Goal: Information Seeking & Learning: Learn about a topic

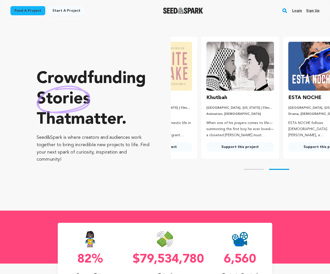
scroll to position [0, 86]
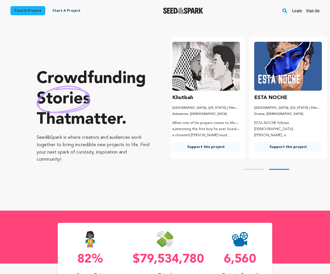
click at [59, 11] on link "Start a project" at bounding box center [66, 10] width 36 height 9
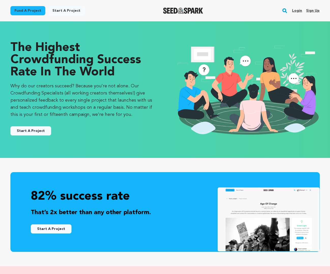
click at [28, 9] on link "Fund a project" at bounding box center [27, 10] width 35 height 9
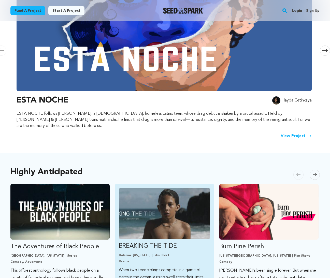
scroll to position [127, 0]
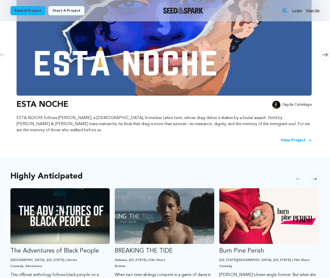
click at [316, 177] on icon at bounding box center [315, 179] width 4 height 4
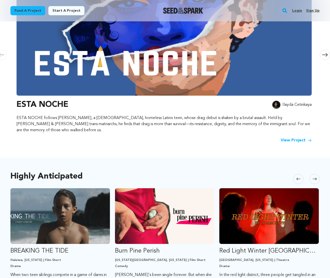
click at [297, 177] on icon at bounding box center [299, 179] width 4 height 4
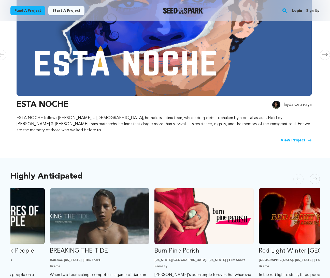
scroll to position [0, 0]
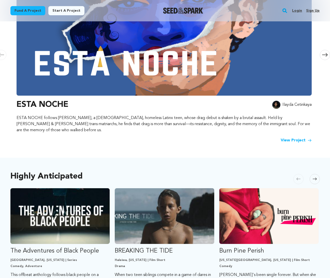
click at [319, 174] on span at bounding box center [315, 179] width 10 height 10
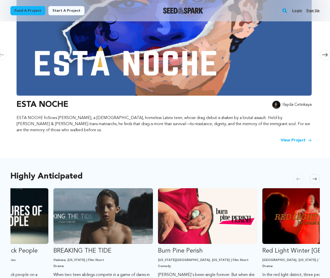
scroll to position [0, 104]
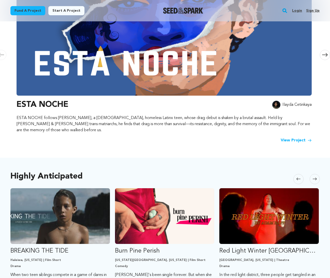
click at [317, 174] on span at bounding box center [315, 179] width 10 height 10
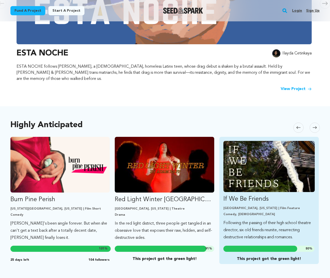
scroll to position [178, 0]
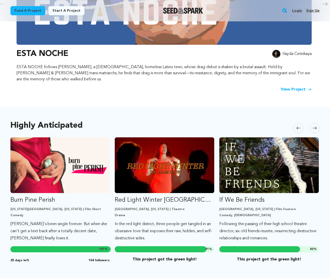
click at [315, 126] on icon at bounding box center [315, 128] width 4 height 4
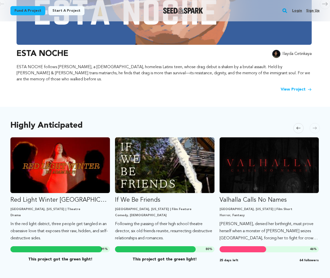
click at [315, 126] on icon at bounding box center [315, 128] width 4 height 4
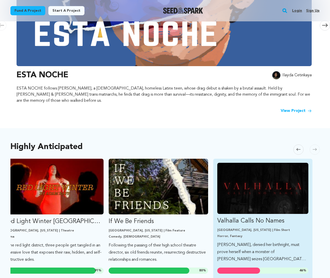
scroll to position [140, 0]
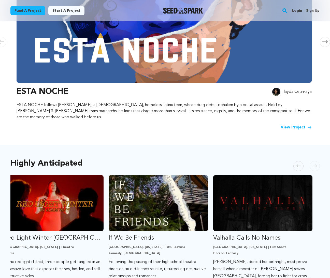
click at [297, 164] on icon at bounding box center [299, 166] width 4 height 4
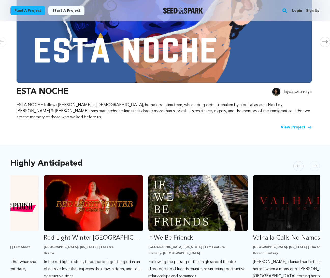
click at [297, 164] on icon at bounding box center [299, 166] width 4 height 4
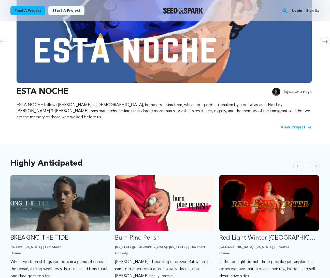
click at [296, 161] on span at bounding box center [299, 166] width 10 height 10
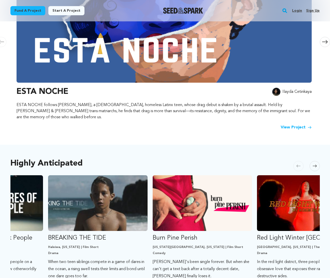
click at [296, 161] on span at bounding box center [299, 166] width 10 height 10
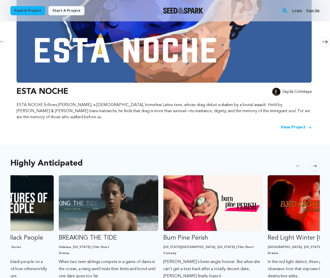
scroll to position [0, 9]
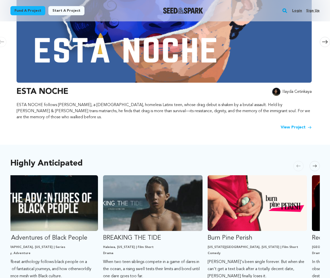
click at [296, 161] on span at bounding box center [299, 166] width 10 height 10
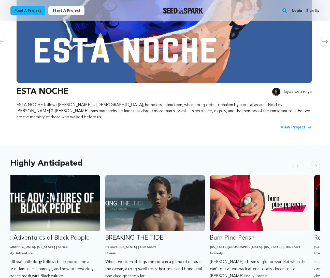
scroll to position [0, 0]
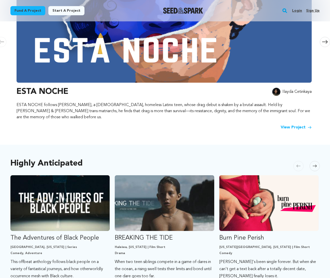
click at [296, 161] on span at bounding box center [299, 166] width 10 height 10
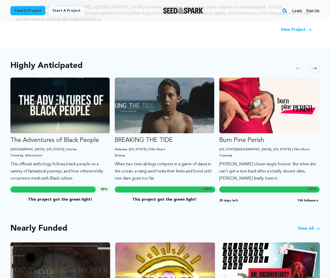
scroll to position [217, 0]
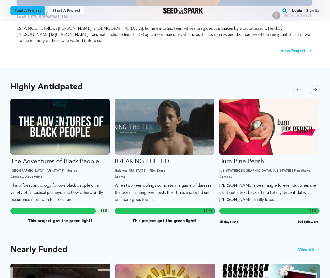
click at [288, 11] on rect "button" at bounding box center [285, 11] width 6 height 6
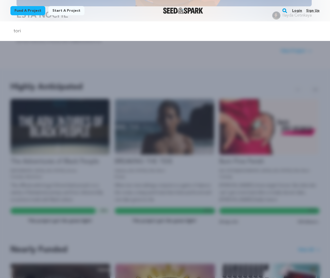
type input "tori"
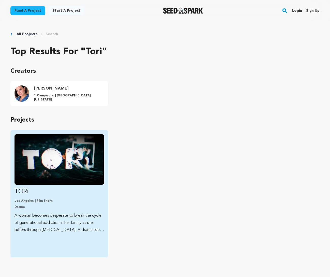
click at [73, 164] on img "Fund TORi" at bounding box center [60, 160] width 90 height 50
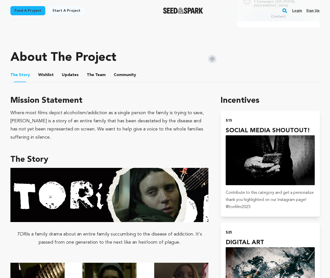
scroll to position [204, 0]
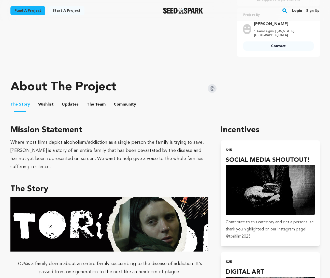
click at [284, 13] on rect "button" at bounding box center [285, 11] width 6 height 6
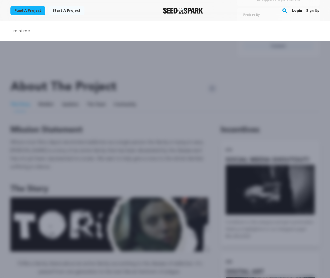
type input "mini me"
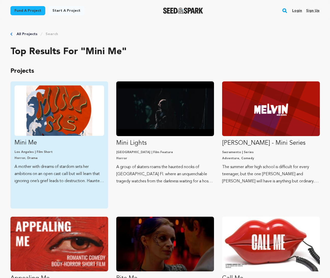
click at [75, 103] on img "Fund Mini Me" at bounding box center [60, 111] width 90 height 50
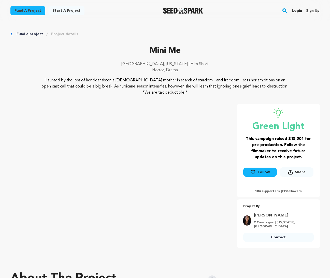
click at [19, 32] on link "Fund a project" at bounding box center [30, 34] width 26 height 5
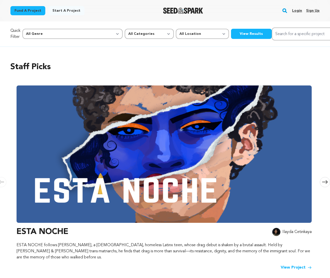
click at [285, 13] on rect "button" at bounding box center [285, 11] width 6 height 6
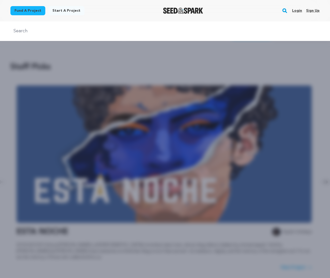
click at [160, 30] on input "text" at bounding box center [165, 31] width 310 height 7
drag, startPoint x: 95, startPoint y: 151, endPoint x: 93, endPoint y: 148, distance: 3.7
click at [95, 150] on div at bounding box center [165, 160] width 330 height 278
